Goal: Task Accomplishment & Management: Use online tool/utility

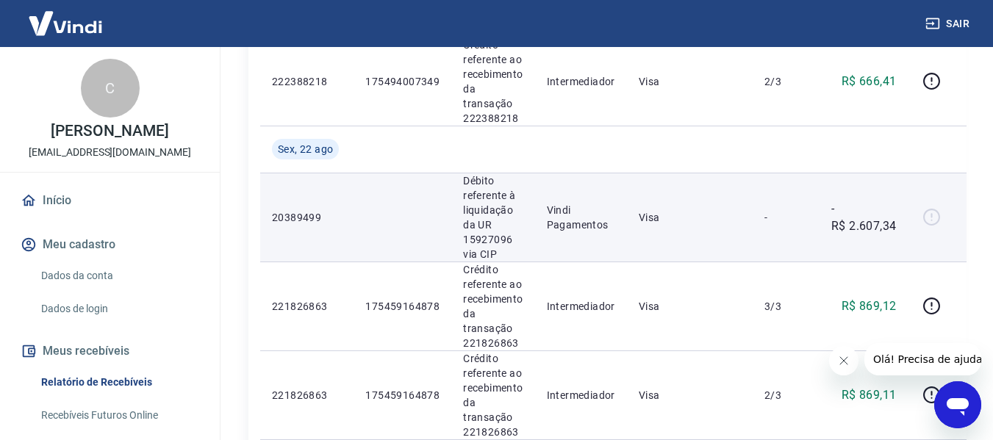
scroll to position [515, 0]
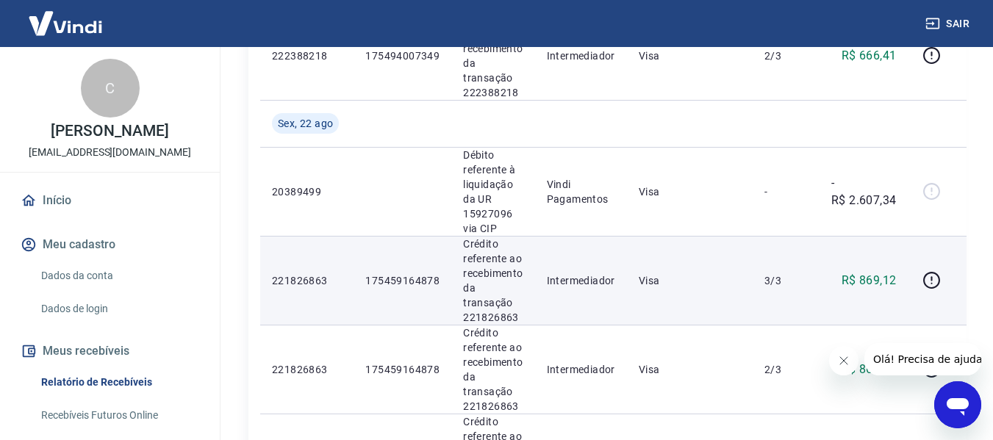
click at [437, 287] on p "175459164878" at bounding box center [402, 281] width 74 height 15
click at [413, 276] on p "175459164878" at bounding box center [402, 281] width 74 height 15
copy p "175459164878"
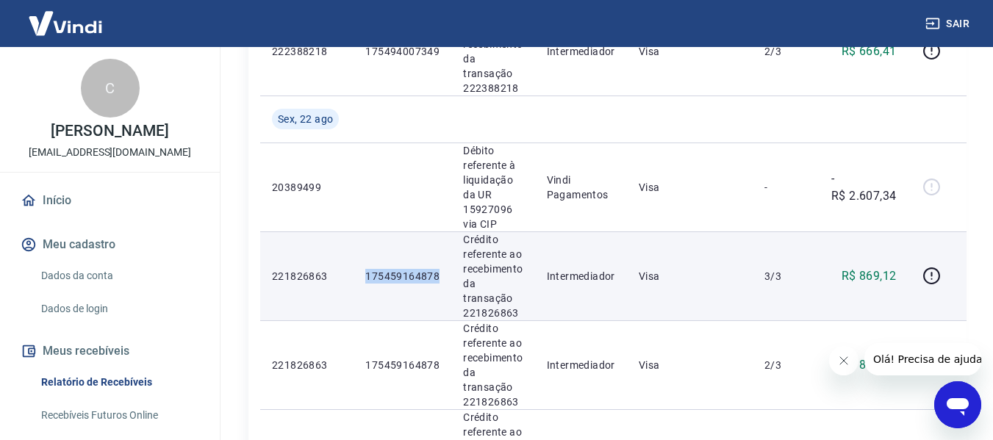
scroll to position [662, 0]
